Goal: Check status: Check status

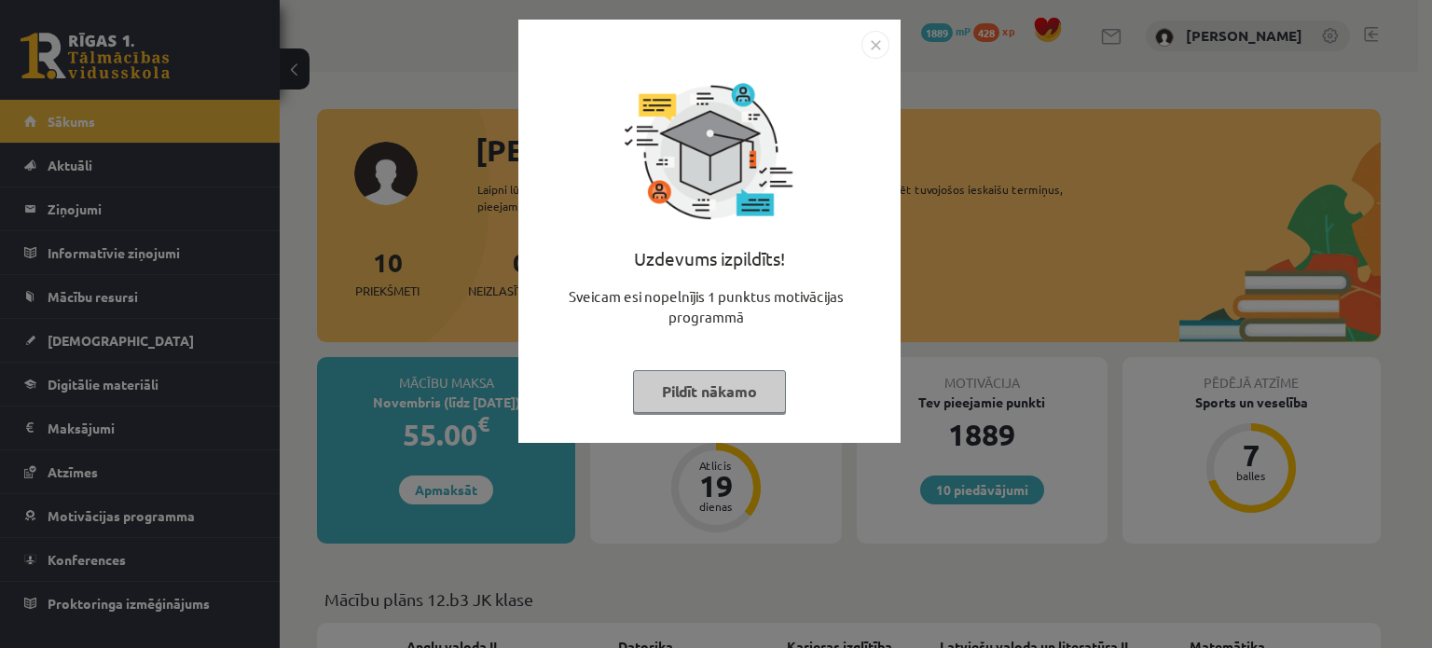
click at [687, 383] on button "Pildīt nākamo" at bounding box center [709, 391] width 153 height 43
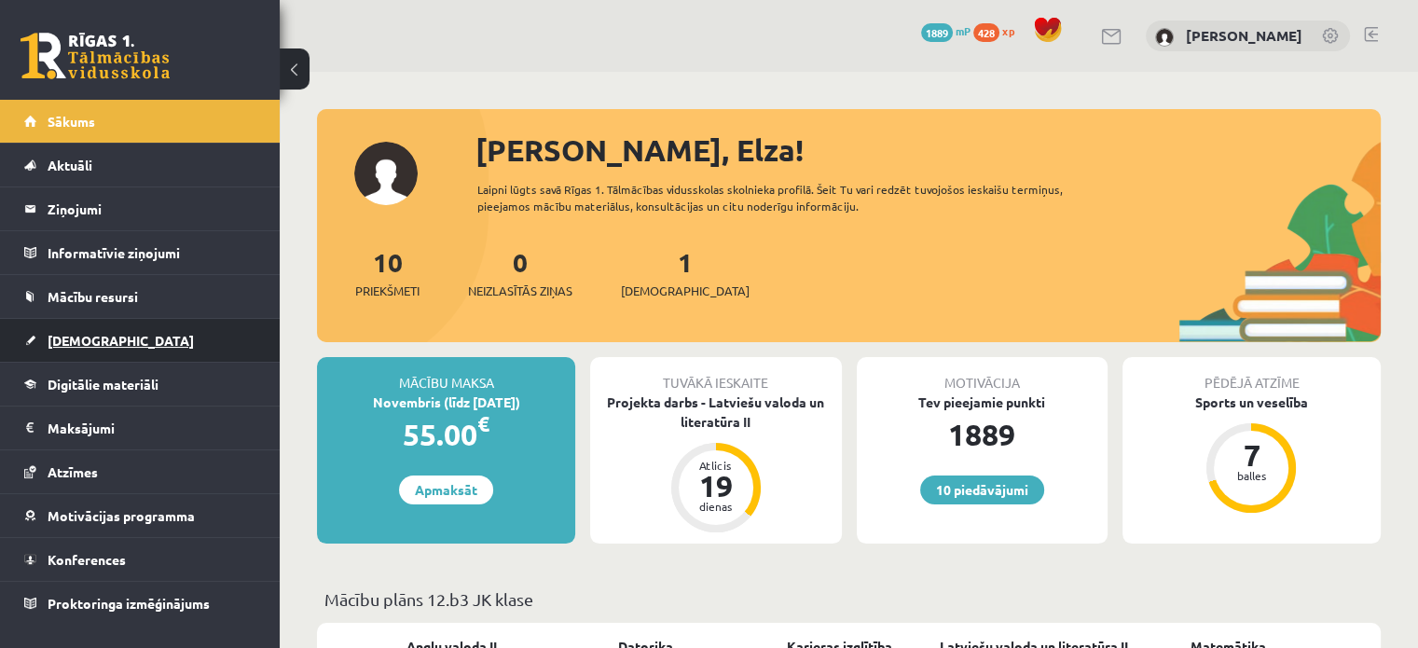
click at [77, 332] on span "[DEMOGRAPHIC_DATA]" at bounding box center [121, 340] width 146 height 17
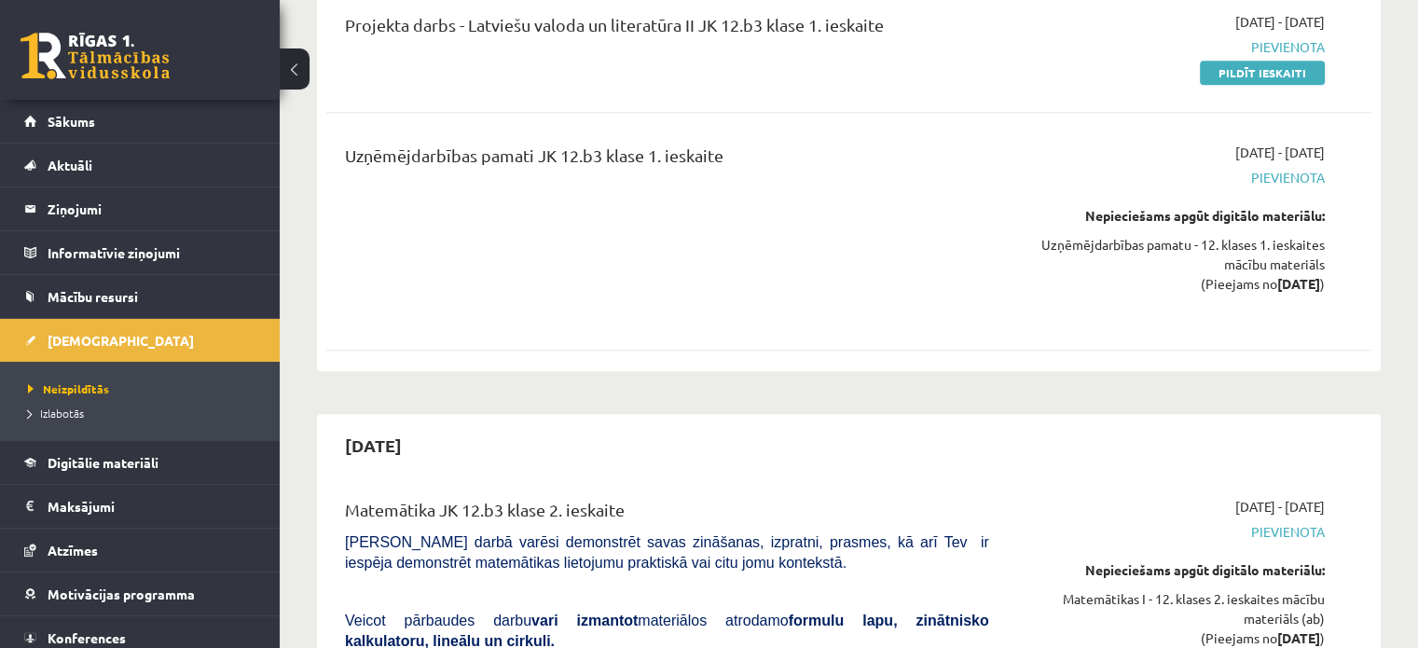
scroll to position [977, 0]
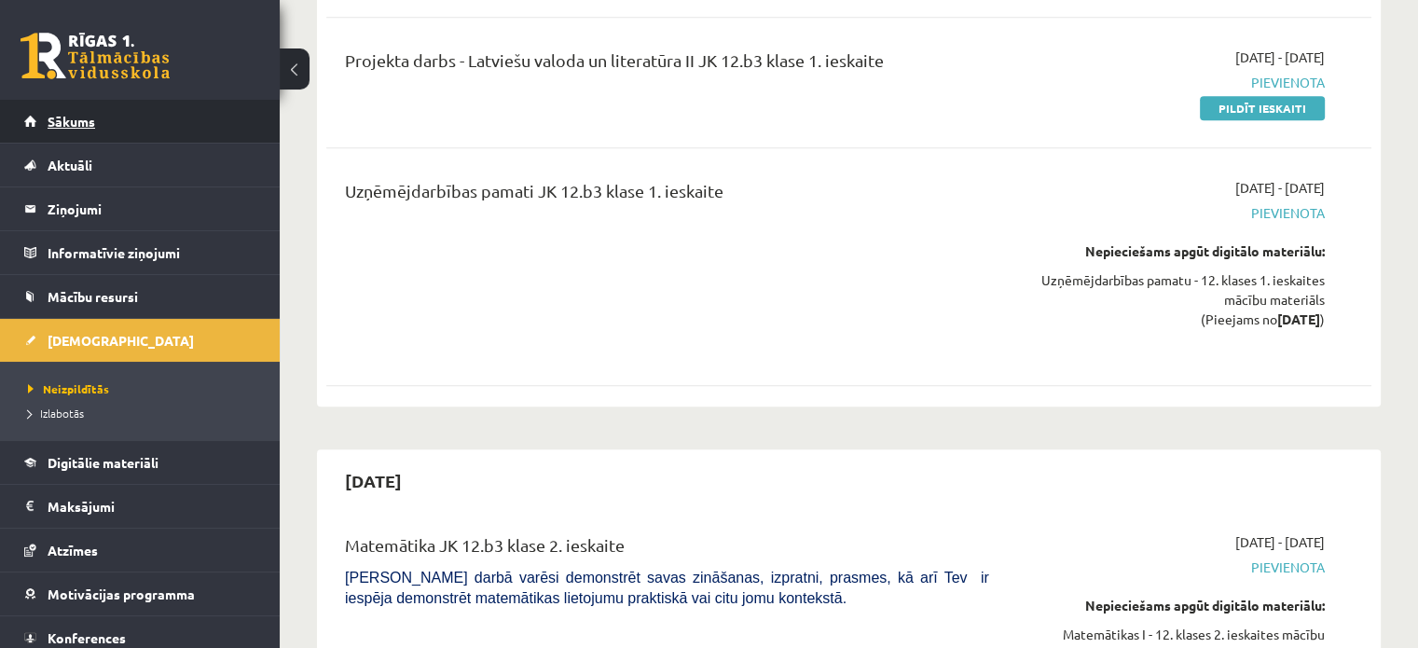
click at [144, 121] on link "Sākums" at bounding box center [140, 121] width 232 height 43
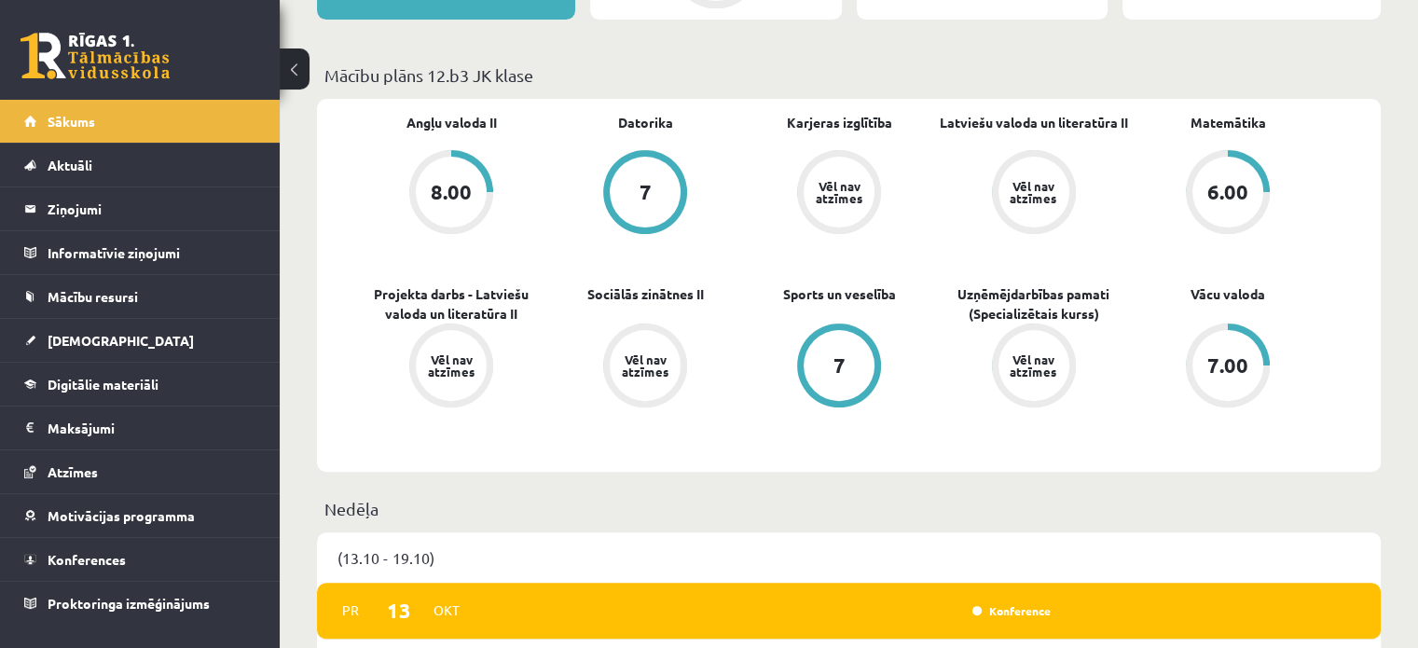
scroll to position [525, 0]
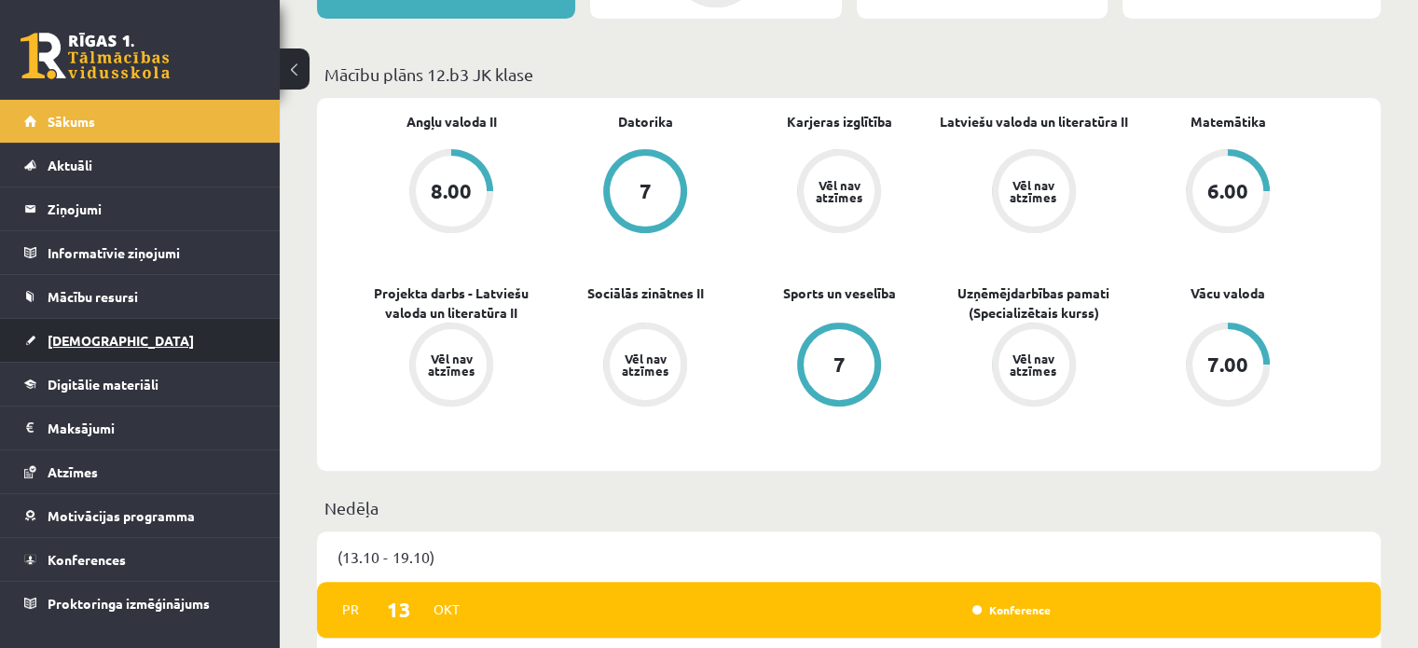
click at [82, 357] on link "[DEMOGRAPHIC_DATA]" at bounding box center [140, 340] width 232 height 43
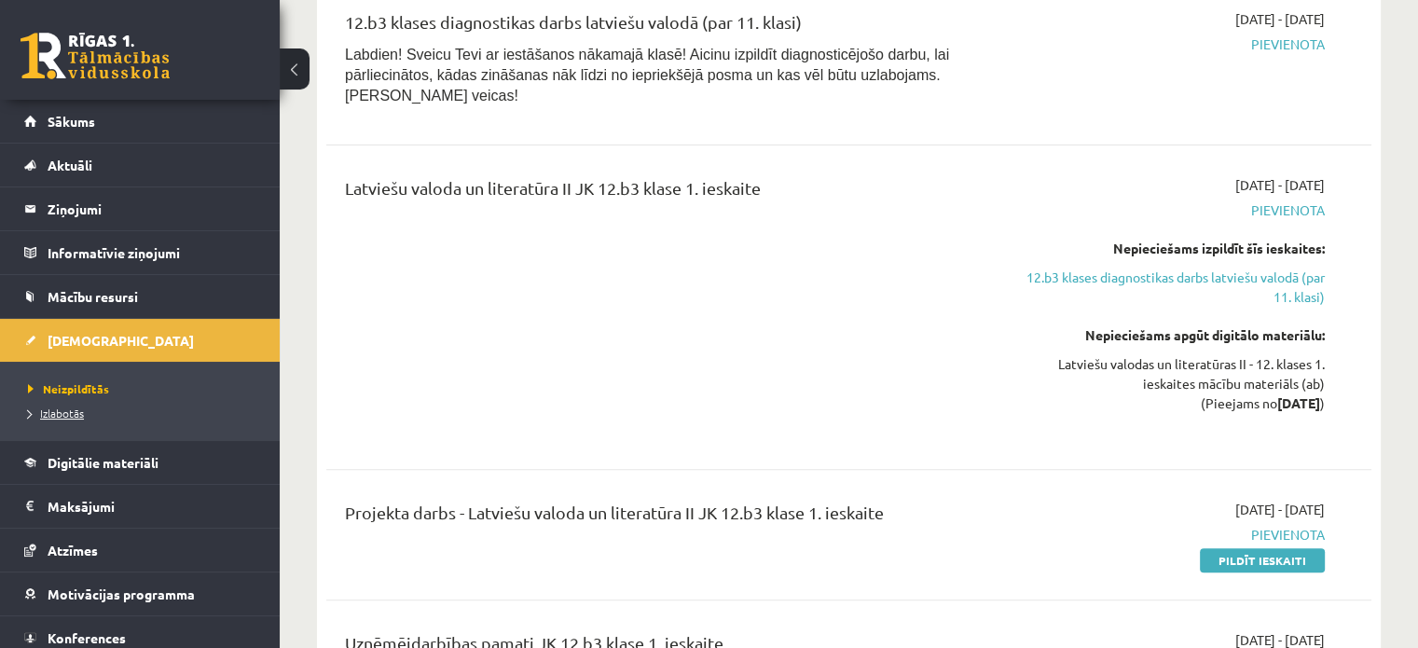
click at [78, 415] on span "Izlabotās" at bounding box center [56, 413] width 56 height 15
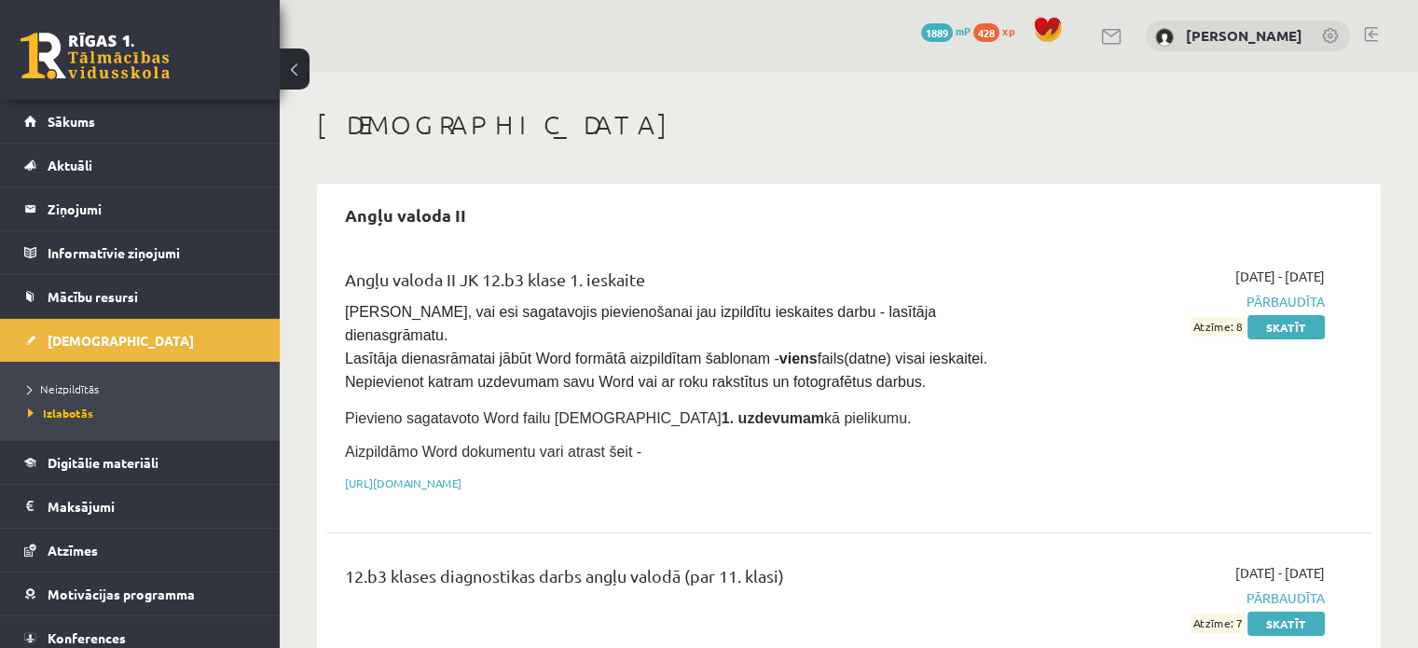
scroll to position [163, 0]
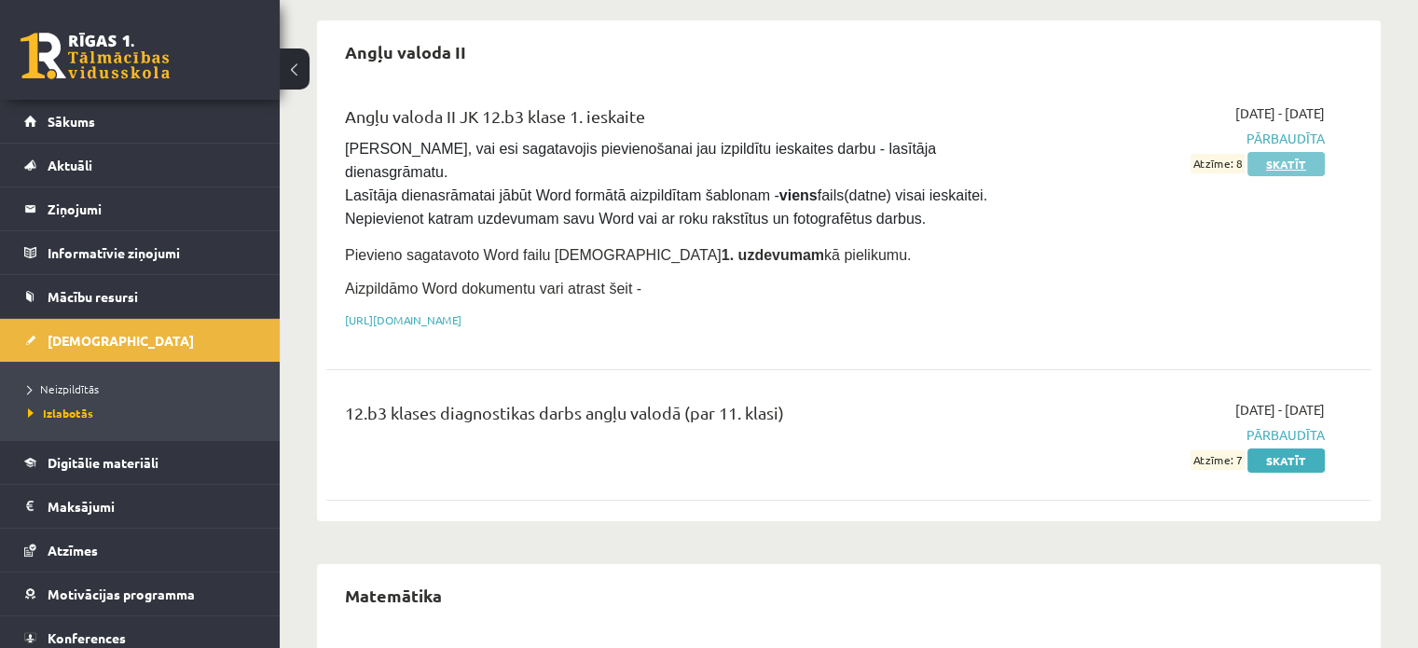
click at [1287, 156] on link "Skatīt" at bounding box center [1285, 164] width 77 height 24
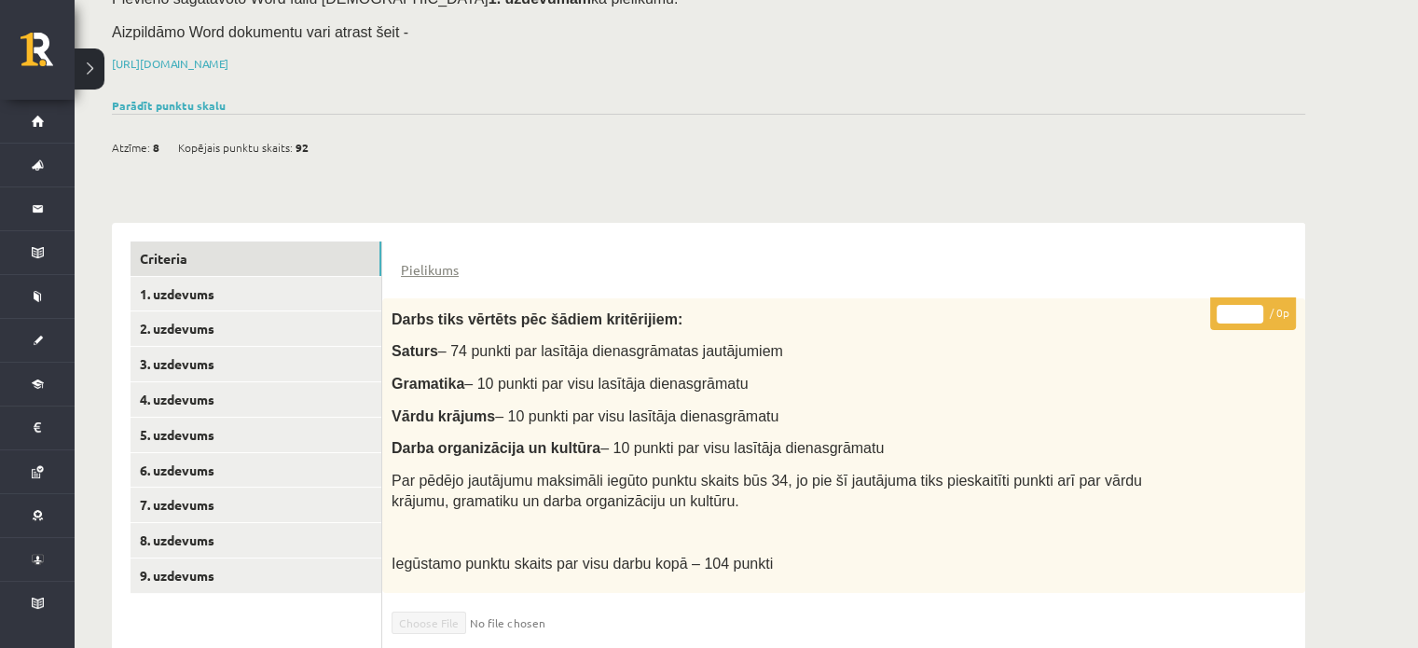
scroll to position [172, 0]
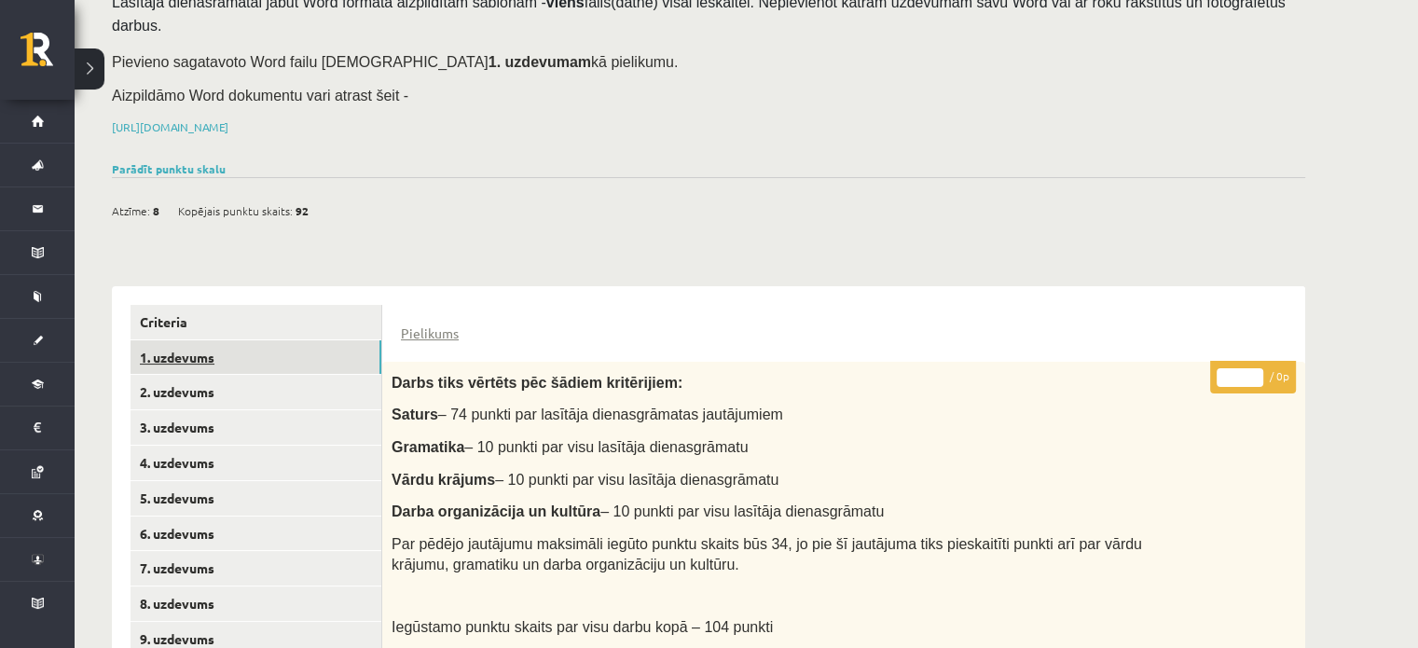
click at [155, 340] on link "1. uzdevums" at bounding box center [256, 357] width 251 height 34
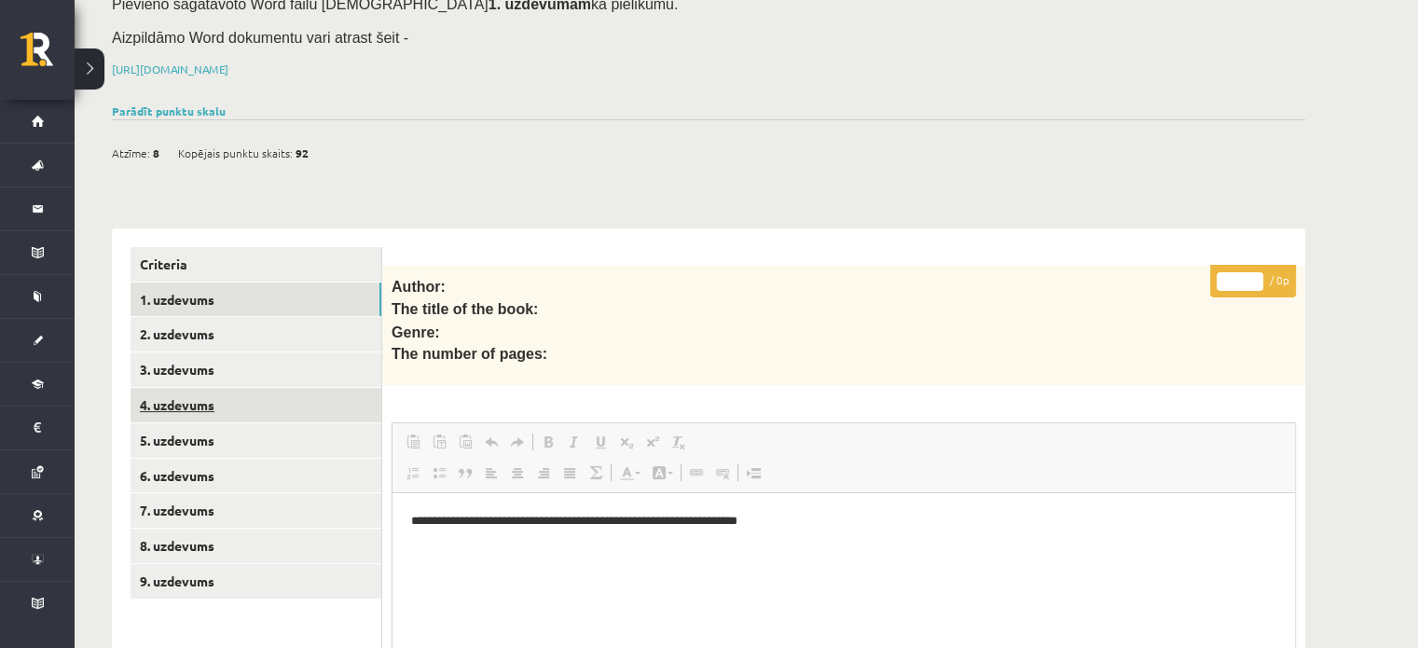
scroll to position [227, 0]
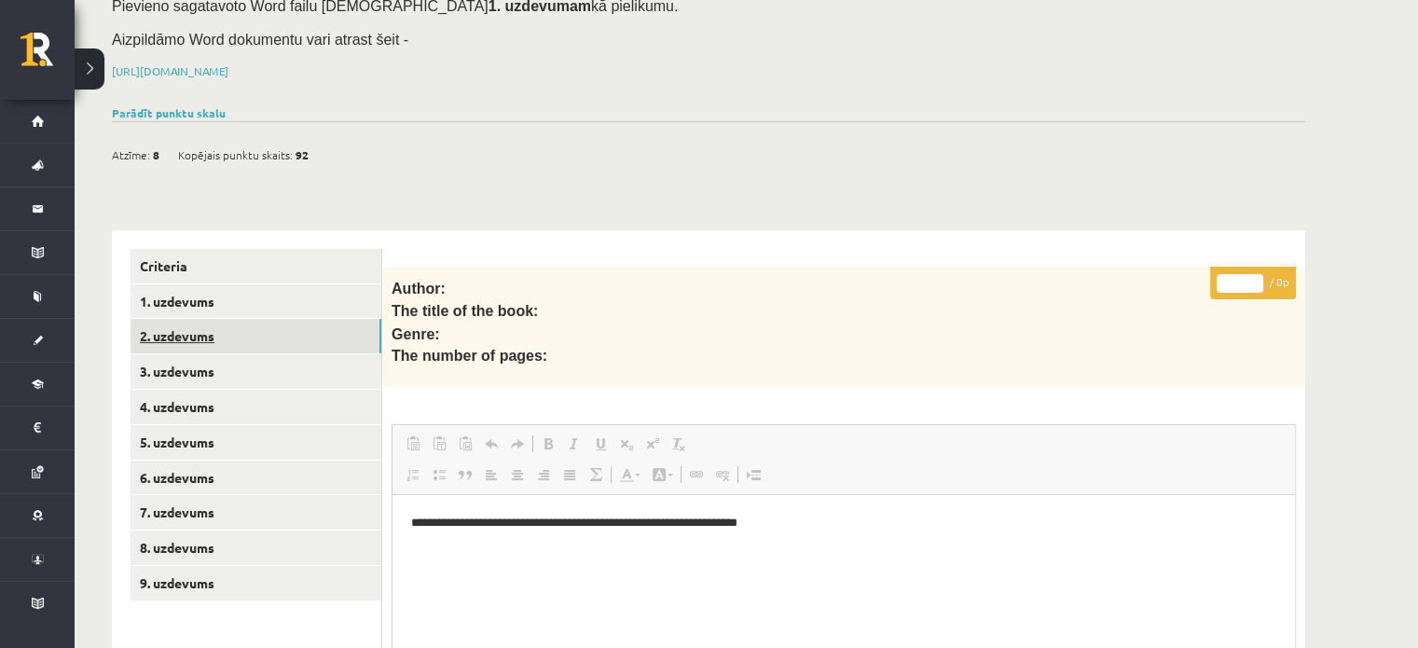
click at [222, 319] on link "2. uzdevums" at bounding box center [256, 336] width 251 height 34
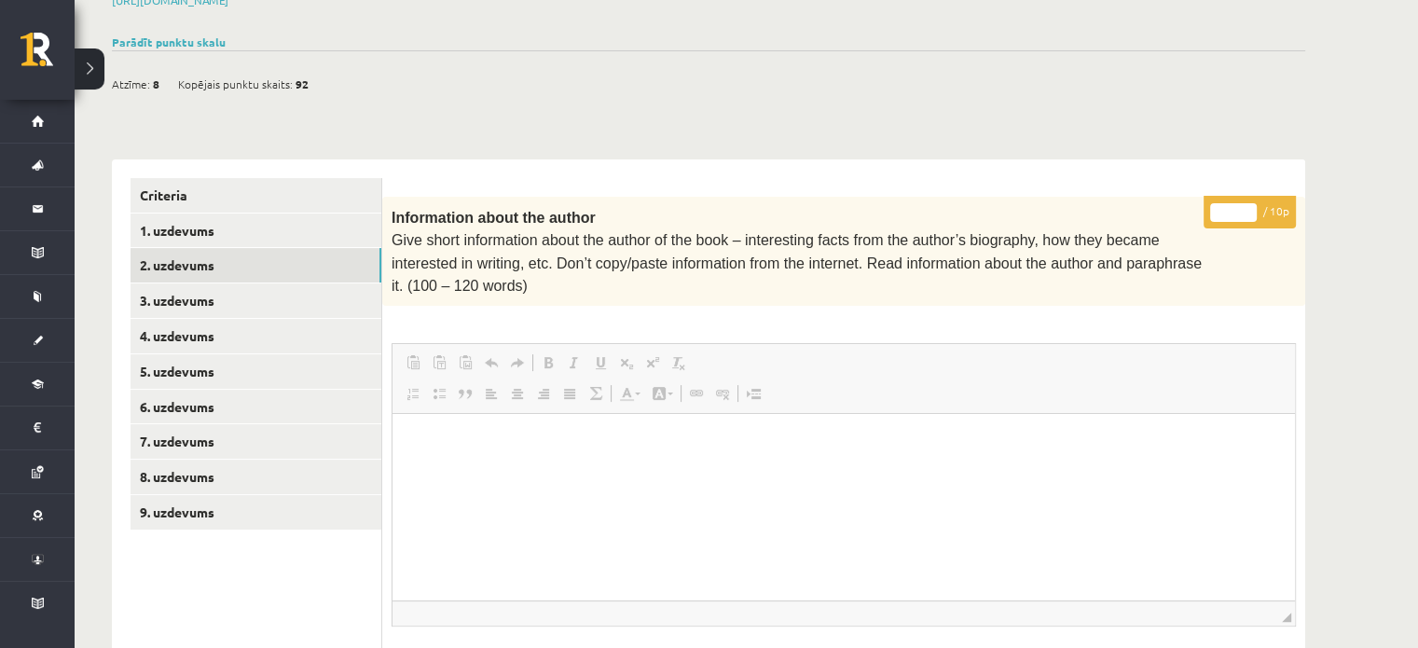
scroll to position [292, 0]
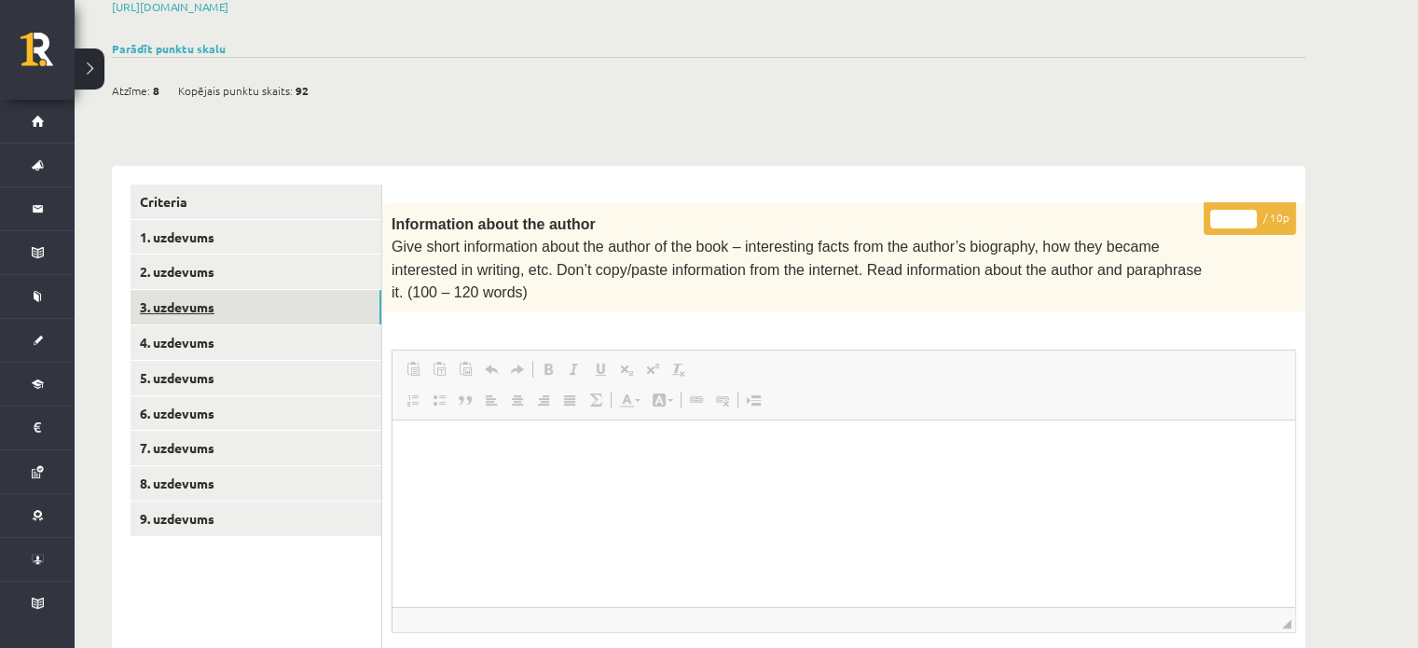
click at [248, 290] on link "3. uzdevums" at bounding box center [256, 307] width 251 height 34
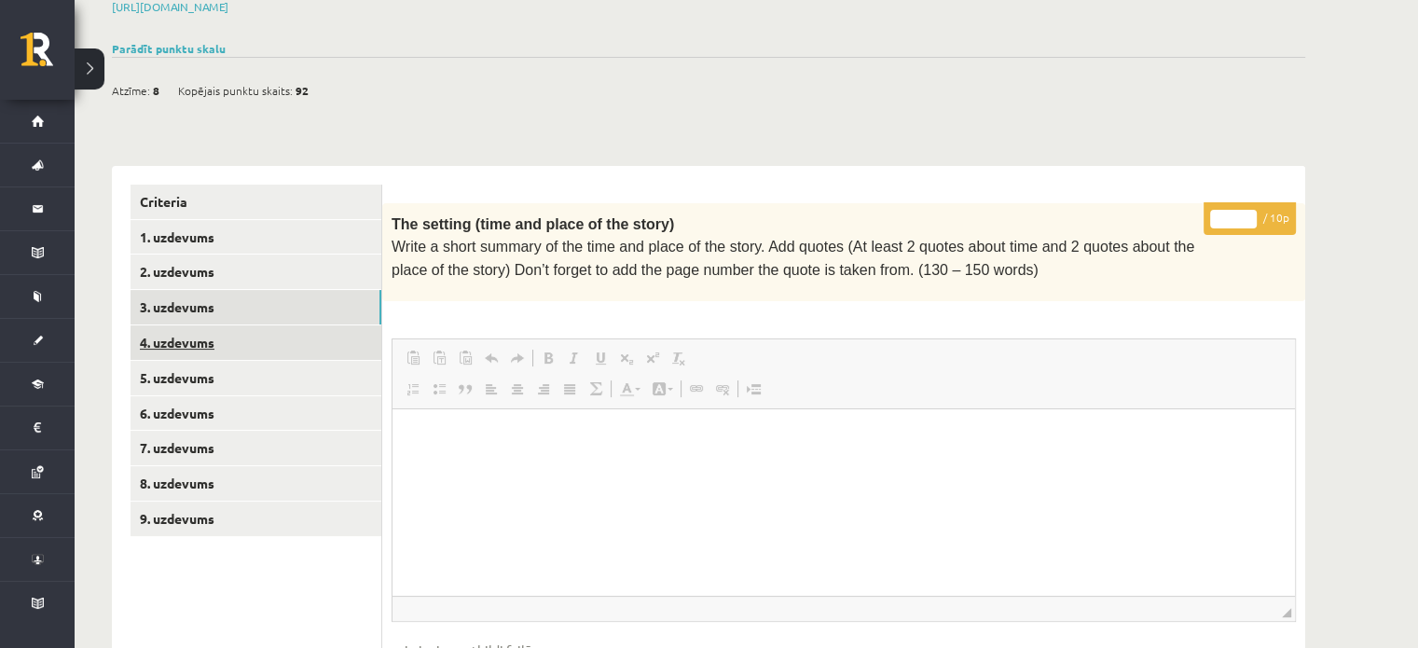
scroll to position [0, 0]
click at [248, 325] on link "4. uzdevums" at bounding box center [256, 342] width 251 height 34
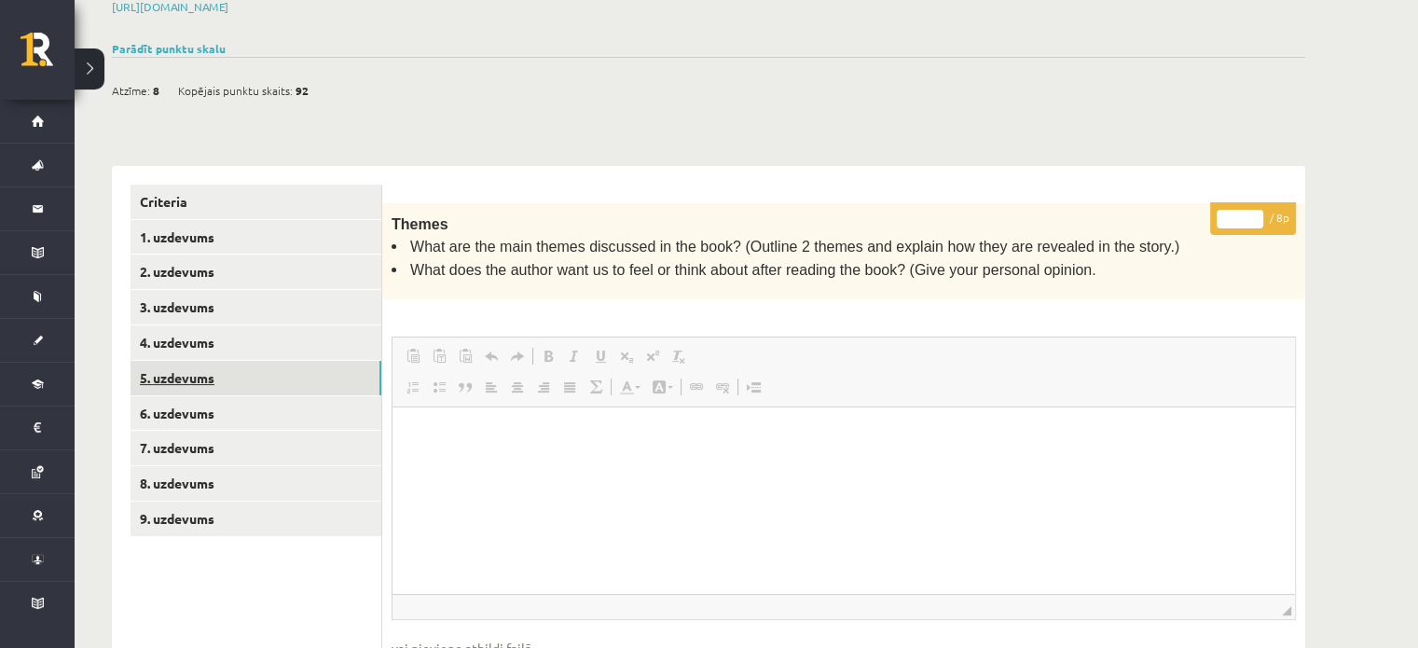
click at [248, 361] on link "5. uzdevums" at bounding box center [256, 378] width 251 height 34
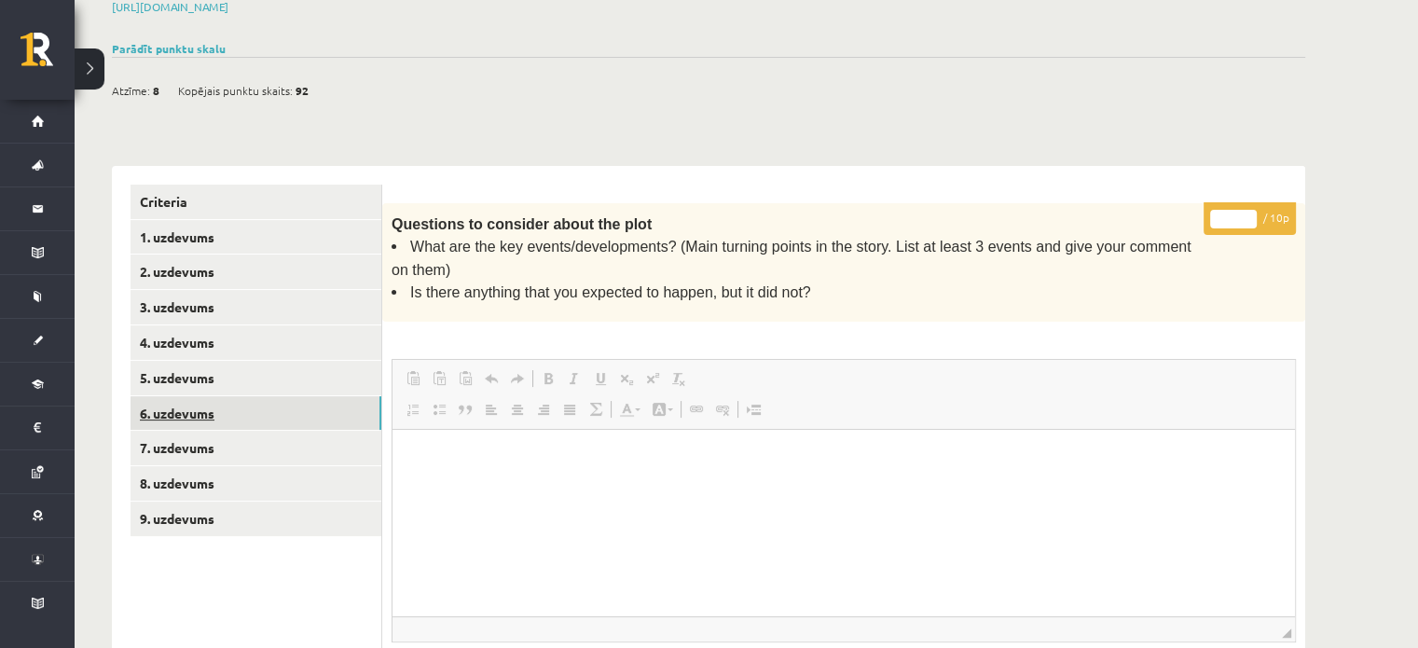
click at [248, 396] on link "6. uzdevums" at bounding box center [256, 413] width 251 height 34
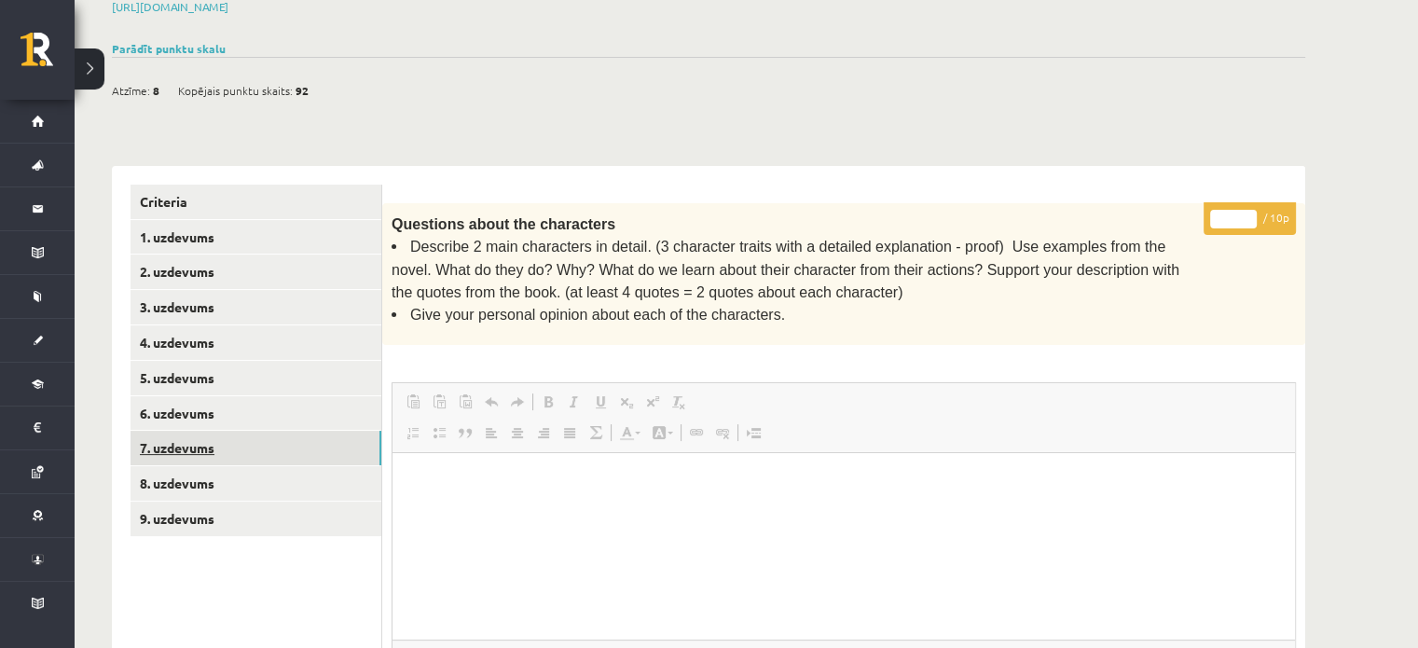
click at [246, 431] on link "7. uzdevums" at bounding box center [256, 448] width 251 height 34
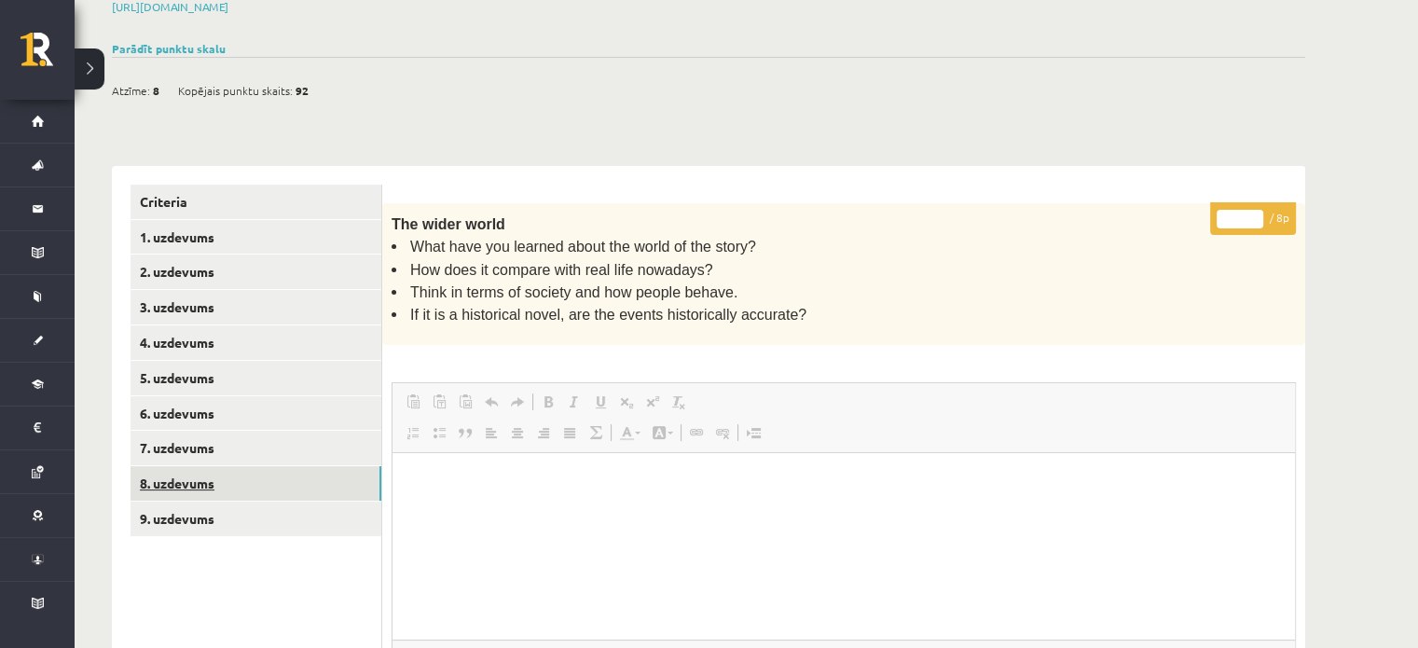
click at [246, 466] on link "8. uzdevums" at bounding box center [256, 483] width 251 height 34
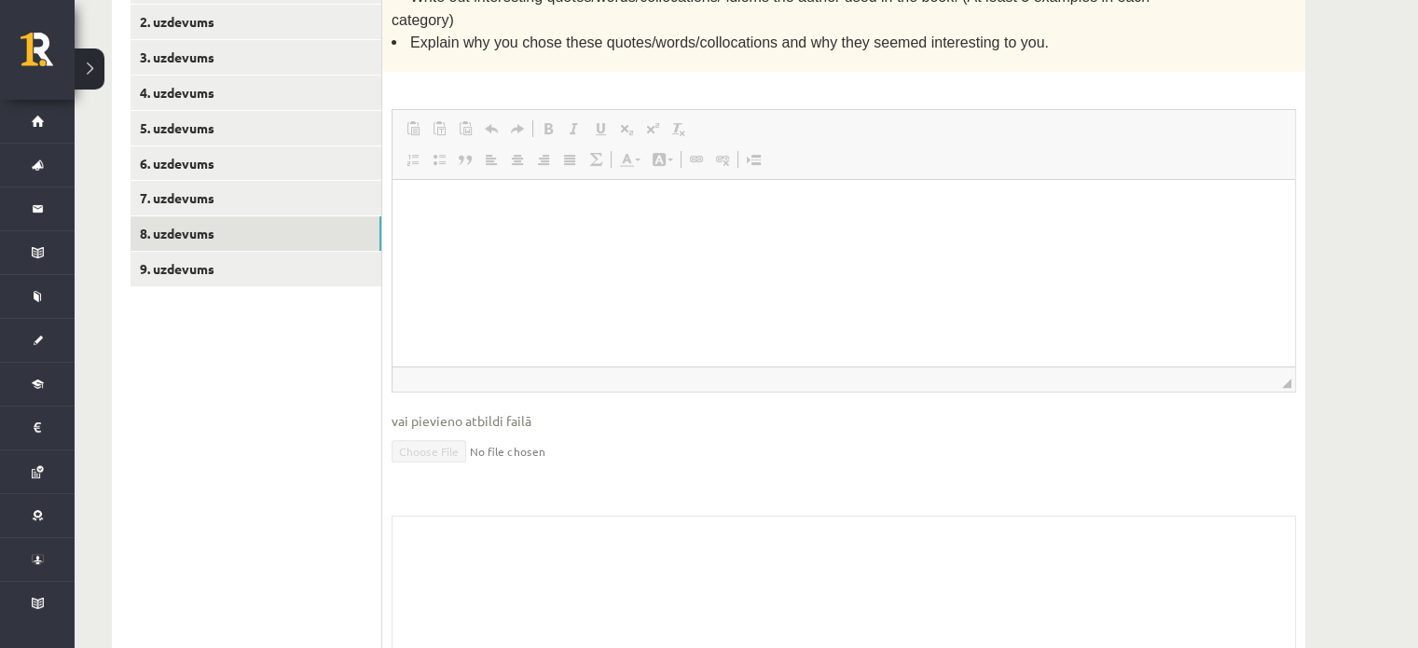
scroll to position [546, 0]
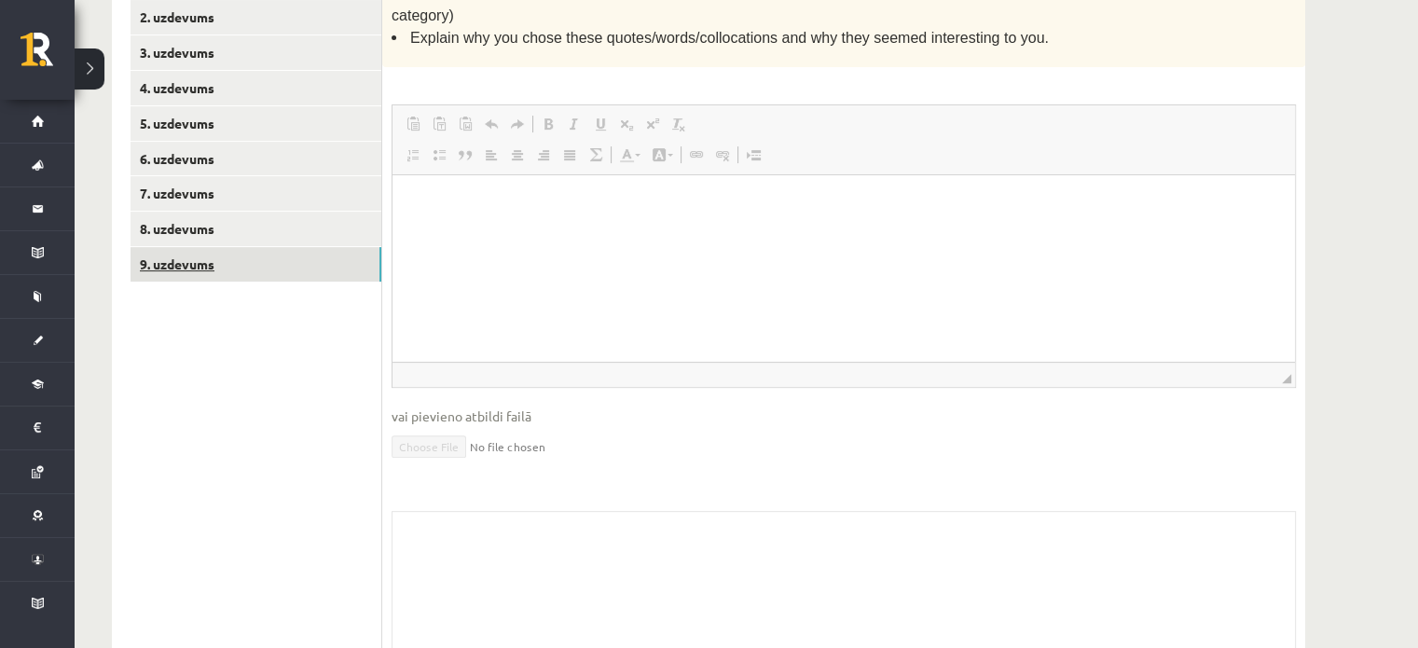
click at [244, 247] on link "9. uzdevums" at bounding box center [256, 264] width 251 height 34
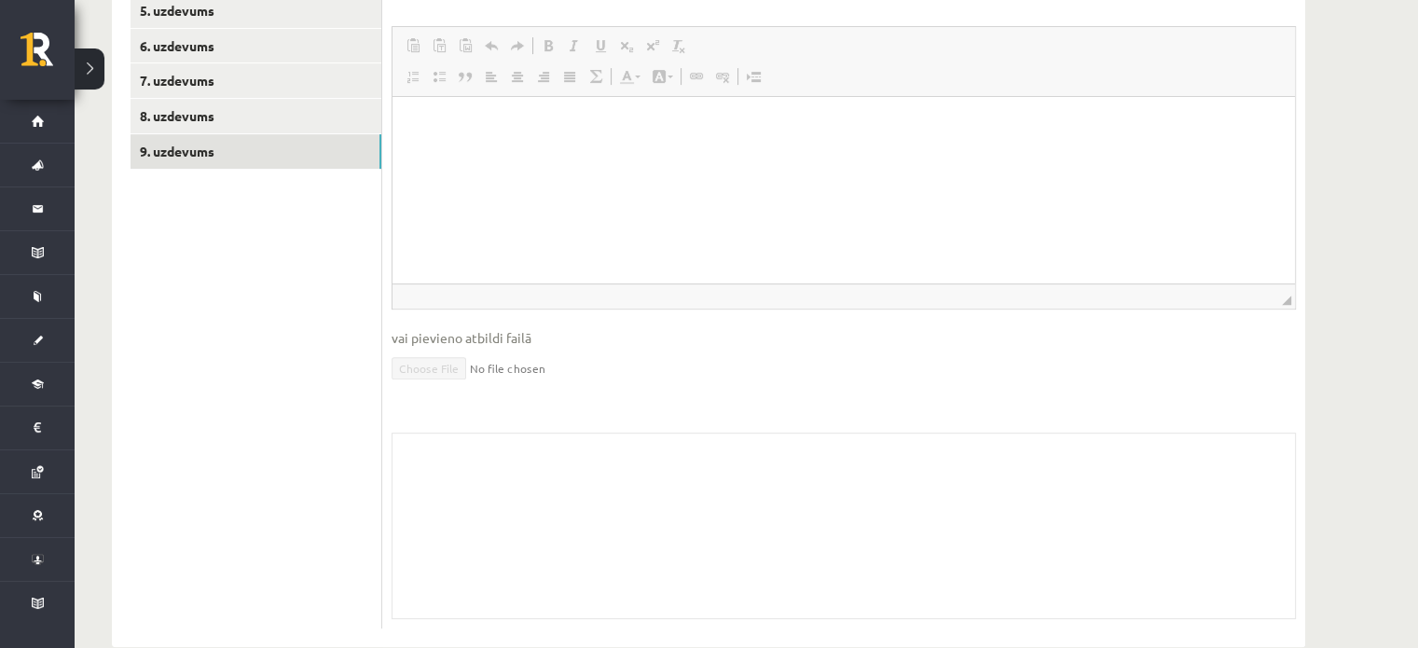
scroll to position [0, 0]
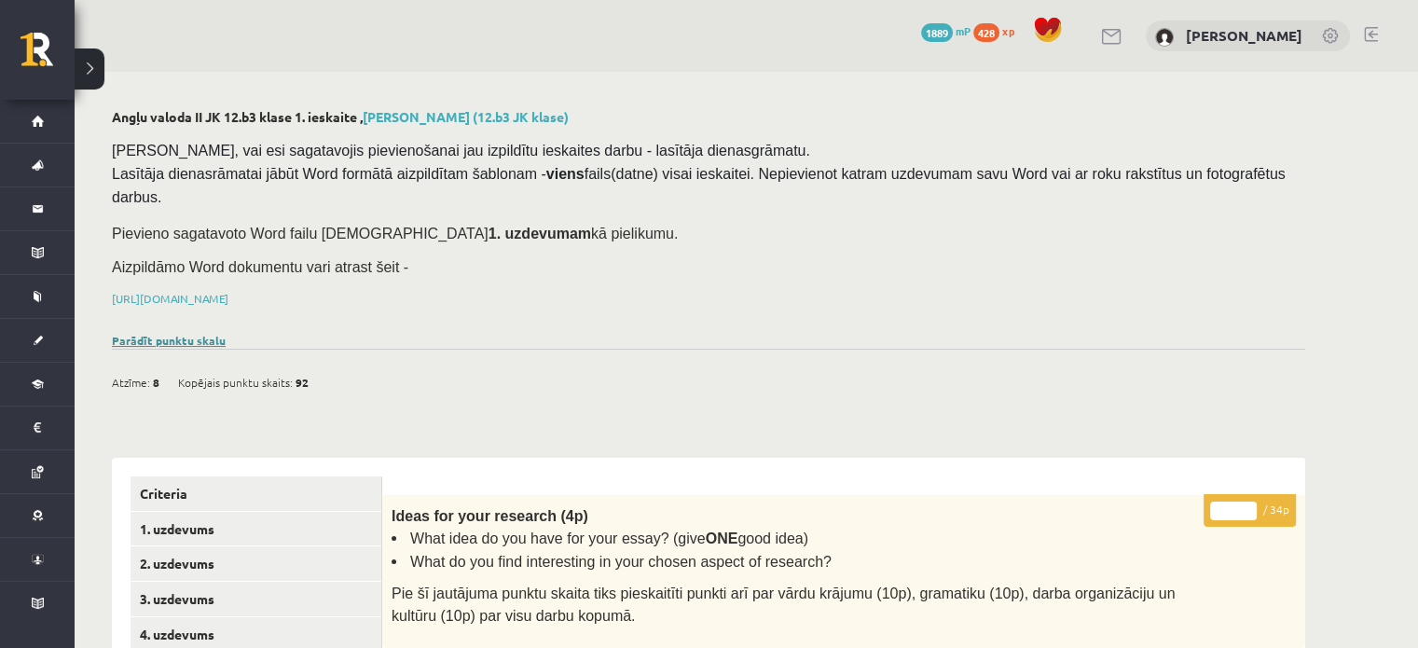
click at [144, 333] on link "Parādīt punktu skalu" at bounding box center [169, 340] width 114 height 15
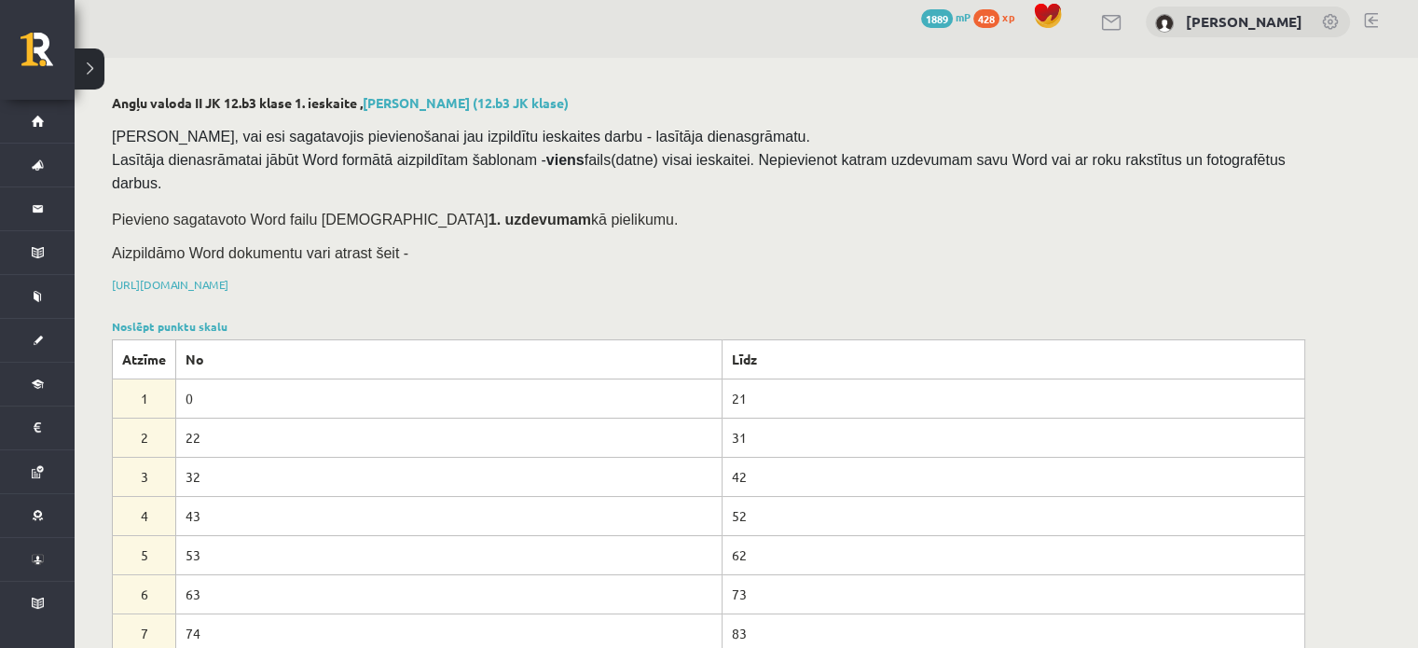
scroll to position [15, 0]
click at [198, 318] on link "Noslēpt punktu skalu" at bounding box center [170, 325] width 116 height 15
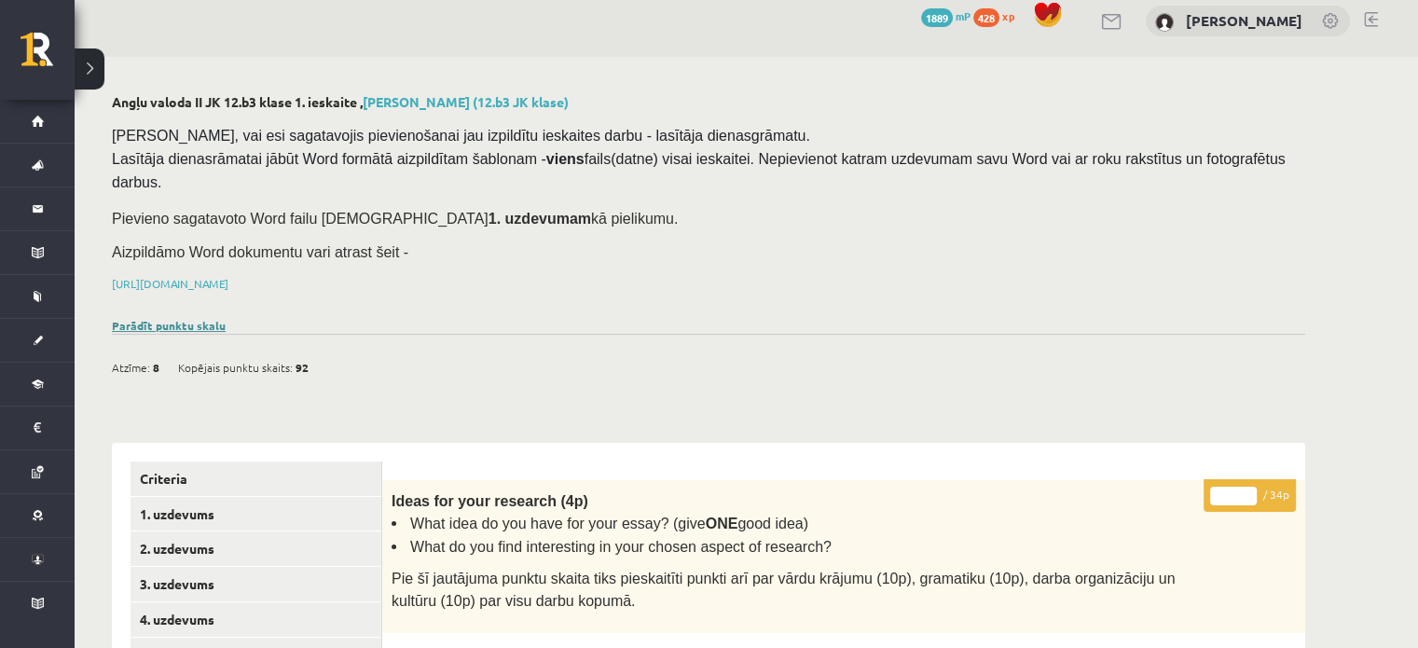
click at [198, 318] on link "Parādīt punktu skalu" at bounding box center [169, 325] width 114 height 15
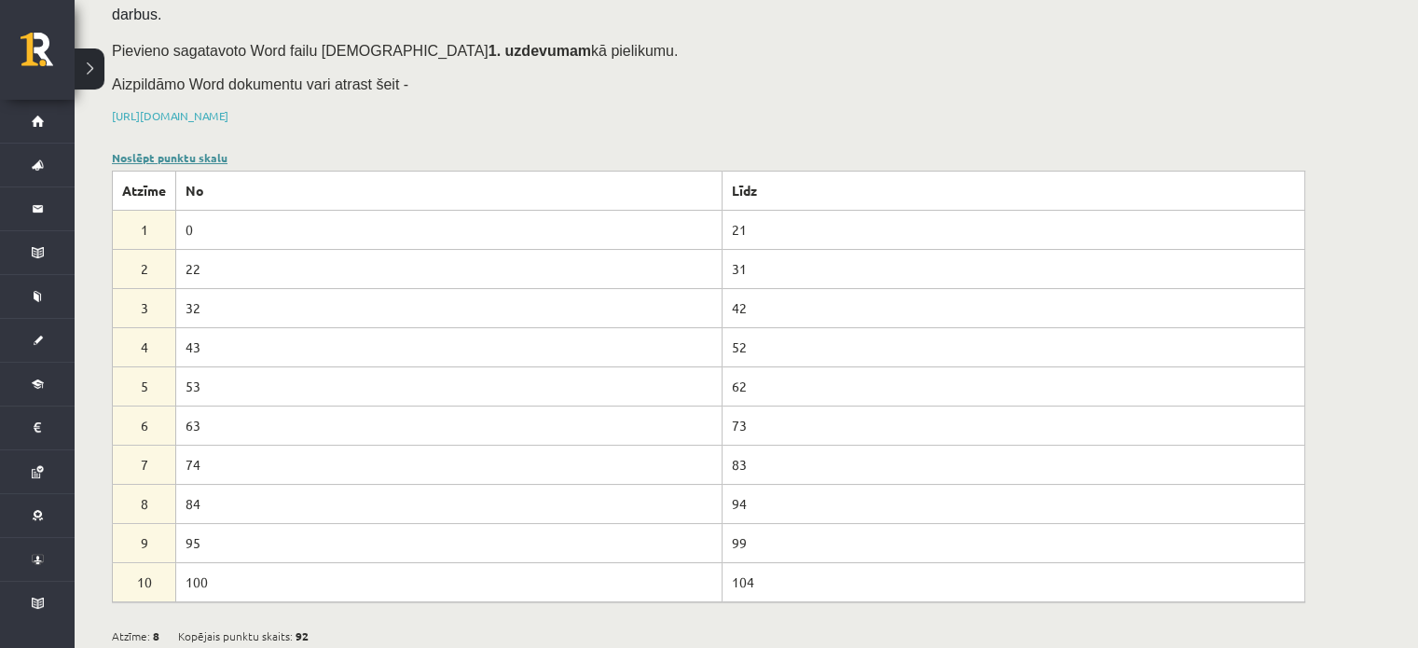
scroll to position [186, 0]
